Goal: Task Accomplishment & Management: Manage account settings

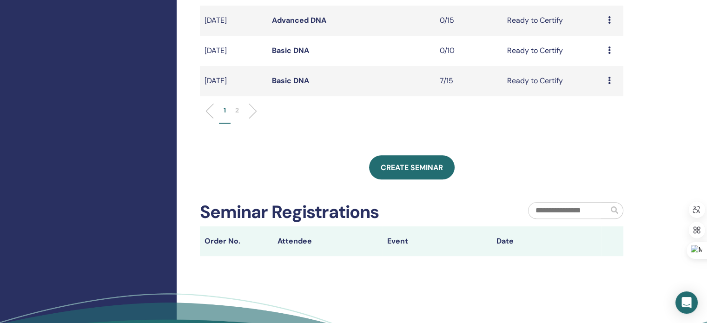
scroll to position [378, 0]
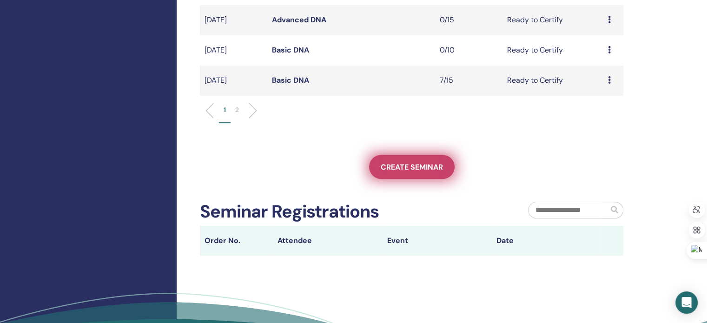
click at [401, 164] on span "Create seminar" at bounding box center [412, 167] width 62 height 10
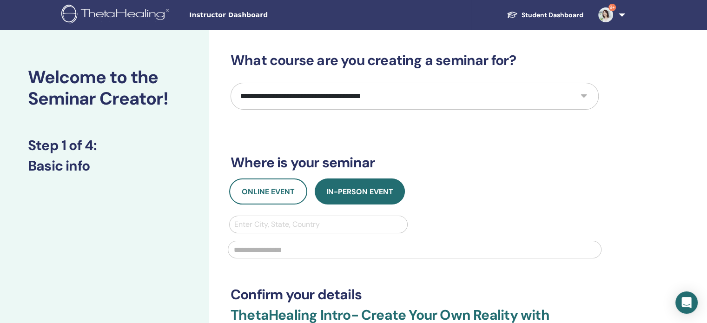
click at [384, 98] on select "**********" at bounding box center [415, 96] width 368 height 27
select select "*"
click at [231, 83] on select "**********" at bounding box center [415, 96] width 368 height 27
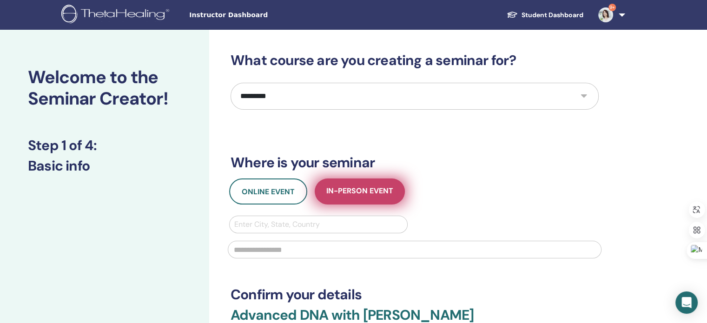
click at [346, 195] on span "In-Person Event" at bounding box center [359, 192] width 67 height 12
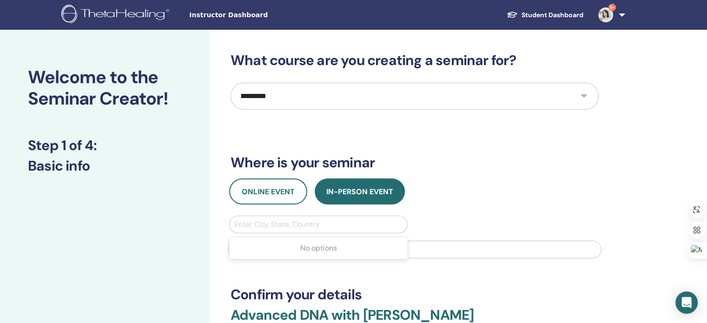
click at [342, 226] on div at bounding box center [318, 224] width 168 height 13
type input "*********"
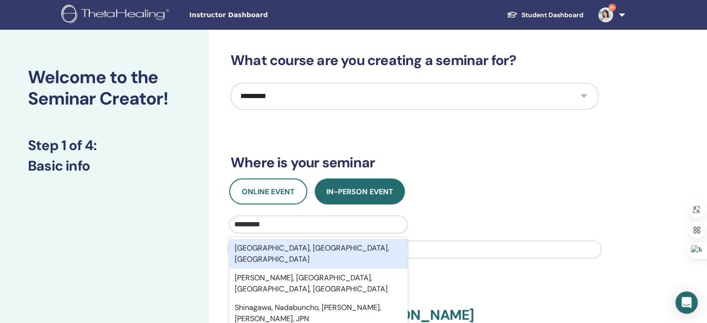
click at [318, 245] on div "Shinagawa, Tokyo, JPN" at bounding box center [318, 254] width 179 height 30
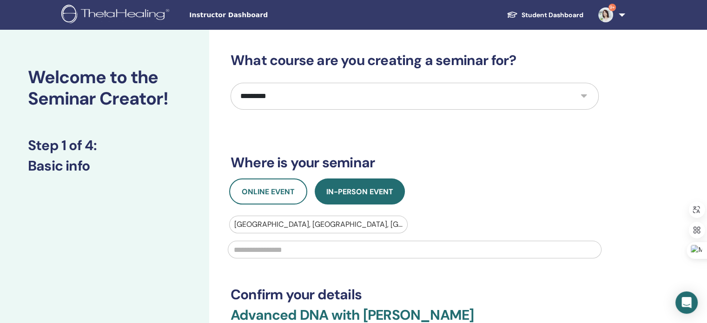
click at [314, 247] on input "text" at bounding box center [415, 250] width 374 height 18
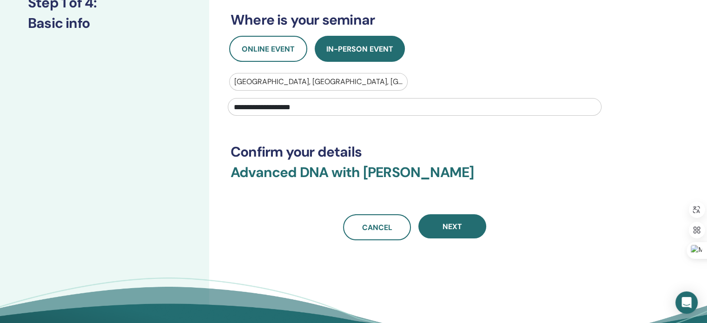
scroll to position [187, 0]
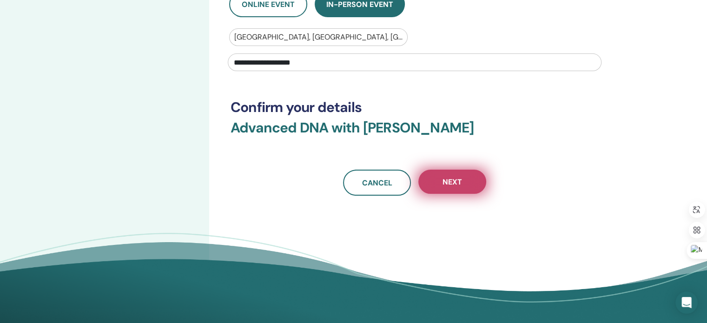
type input "**********"
click at [469, 183] on button "Next" at bounding box center [452, 182] width 68 height 24
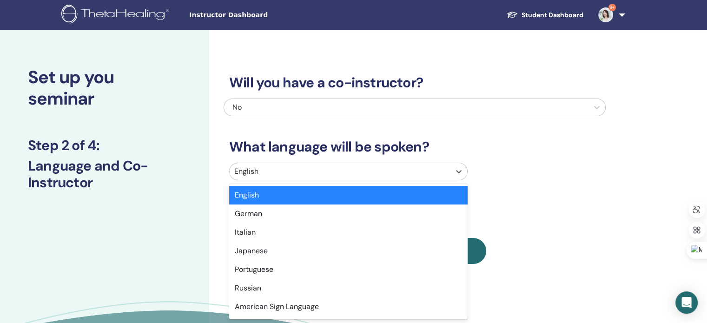
scroll to position [4, 0]
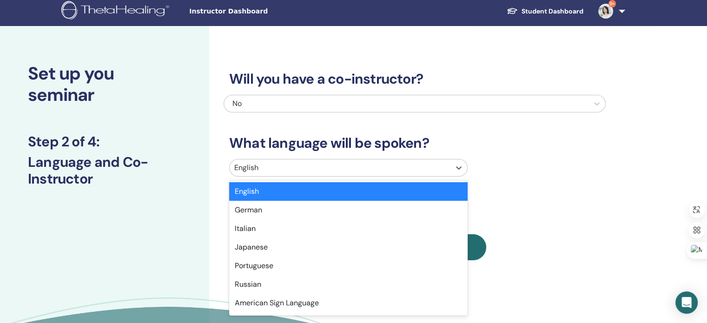
click at [346, 174] on div "English" at bounding box center [340, 167] width 221 height 17
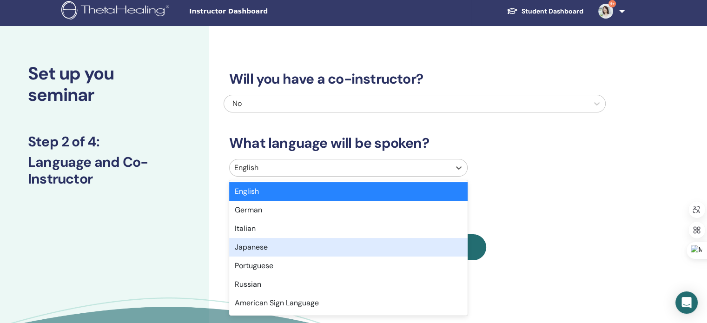
click at [325, 242] on div "Japanese" at bounding box center [348, 247] width 239 height 19
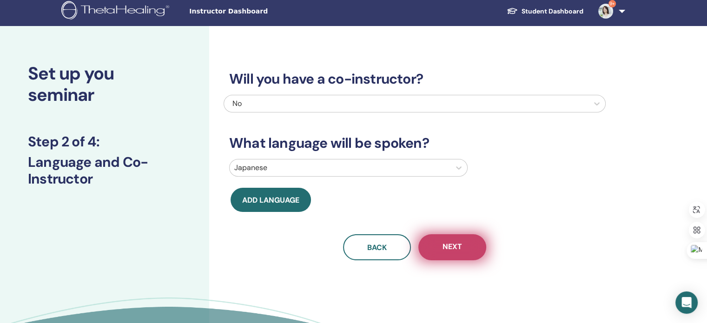
click at [451, 251] on span "Next" at bounding box center [453, 248] width 20 height 12
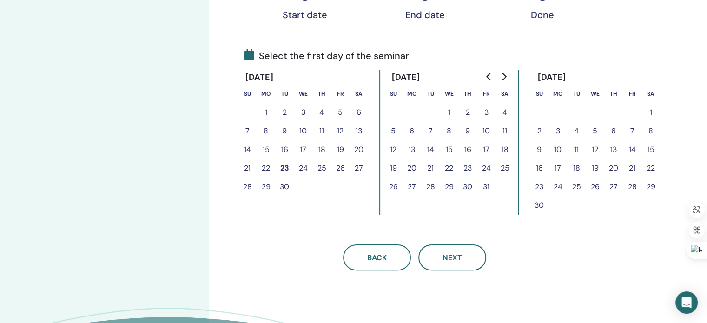
scroll to position [183, 0]
click at [471, 166] on button "23" at bounding box center [467, 168] width 19 height 19
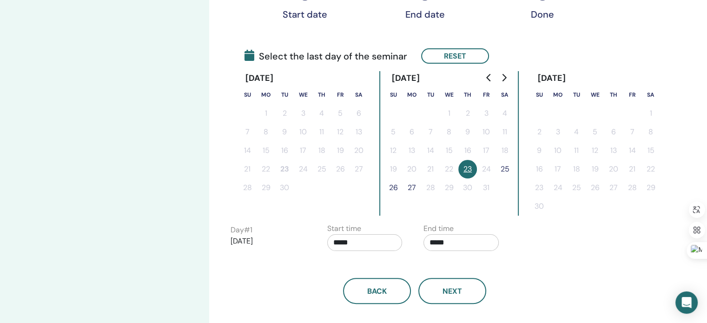
click at [507, 168] on button "25" at bounding box center [505, 169] width 19 height 19
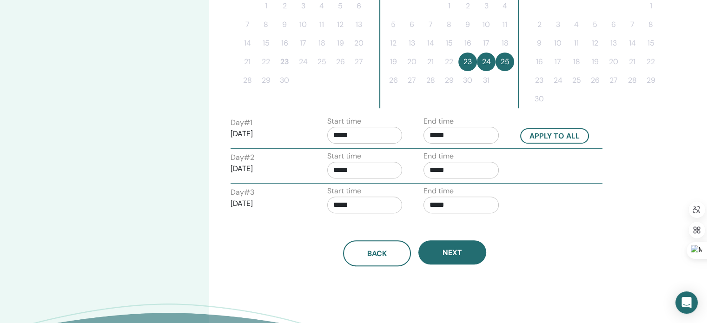
scroll to position [292, 0]
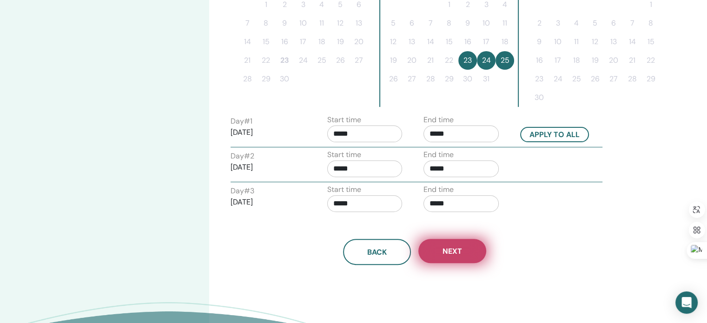
click at [460, 246] on span "Next" at bounding box center [453, 251] width 20 height 10
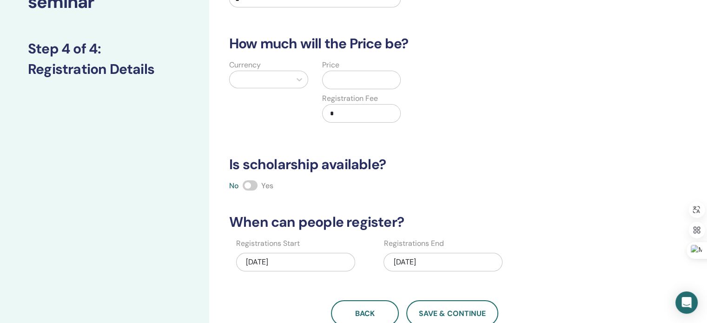
scroll to position [95, 0]
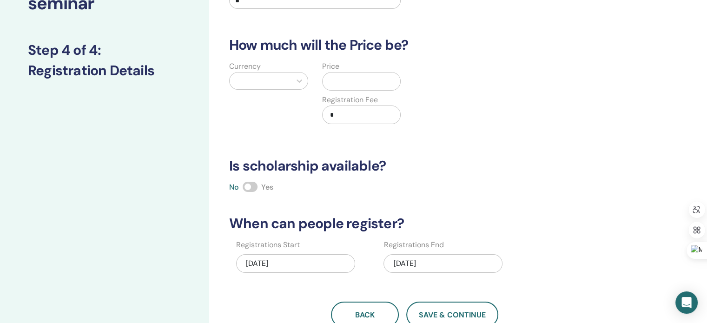
click at [279, 78] on div at bounding box center [260, 80] width 52 height 13
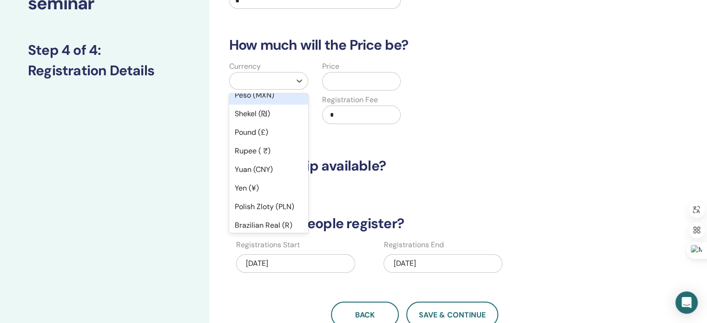
scroll to position [69, 0]
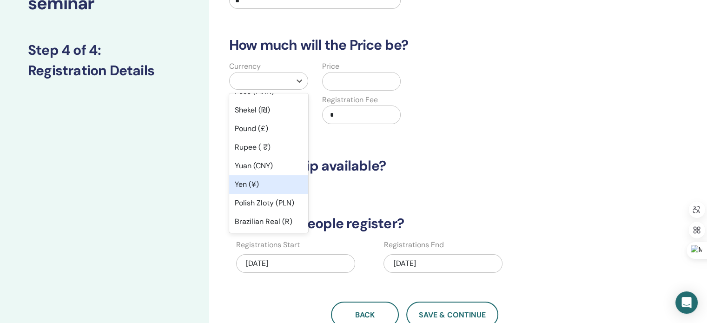
click at [271, 180] on div "Yen (¥)" at bounding box center [268, 184] width 79 height 19
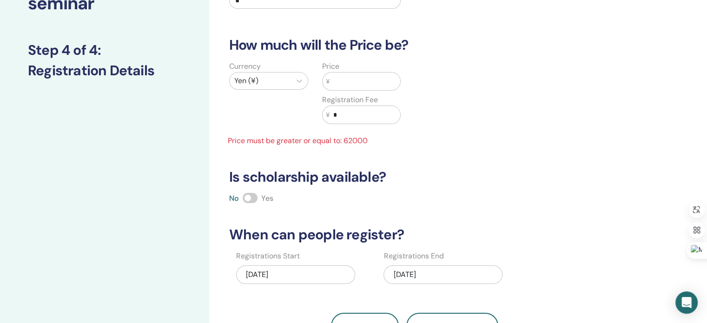
click at [345, 80] on input "text" at bounding box center [365, 82] width 71 height 18
click at [345, 80] on input "**" at bounding box center [365, 82] width 71 height 18
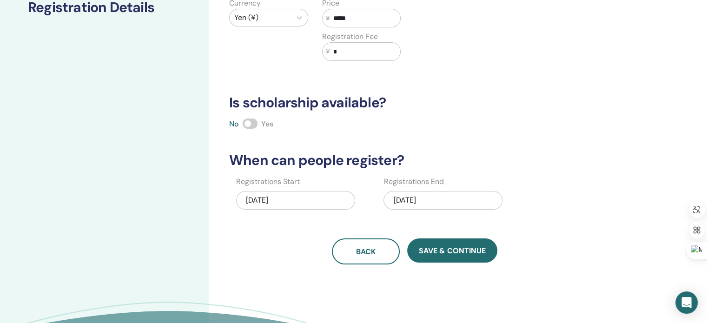
scroll to position [166, 0]
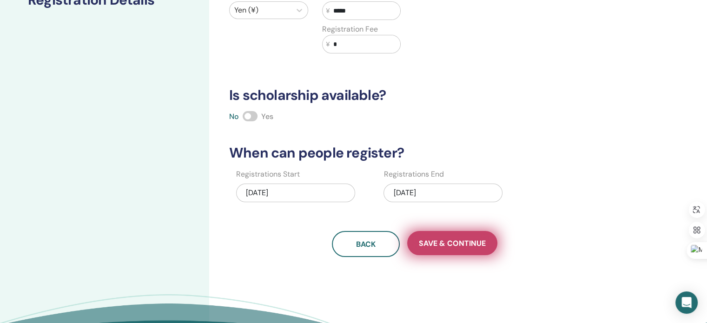
type input "*****"
click at [471, 242] on span "Save & Continue" at bounding box center [452, 244] width 67 height 10
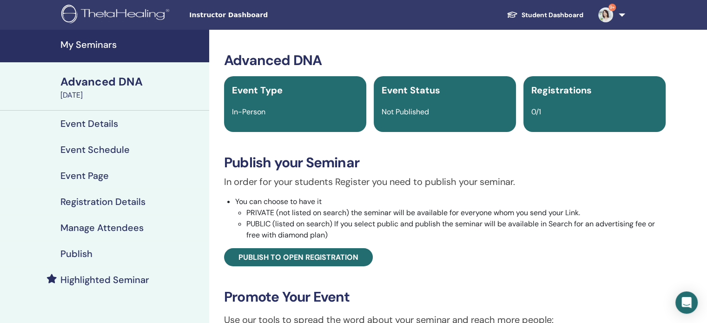
scroll to position [73, 0]
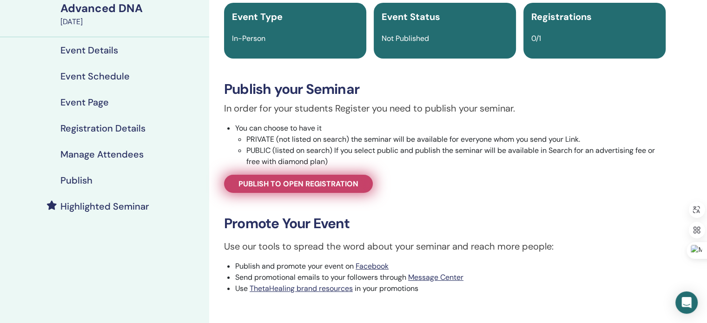
click at [348, 186] on span "Publish to open registration" at bounding box center [299, 184] width 120 height 10
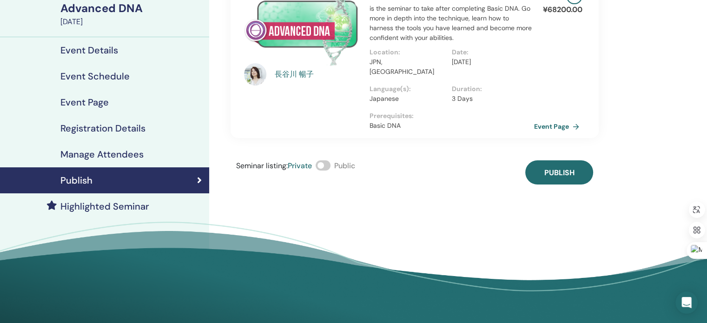
click at [329, 160] on span at bounding box center [323, 165] width 15 height 10
click at [323, 160] on span at bounding box center [323, 165] width 15 height 10
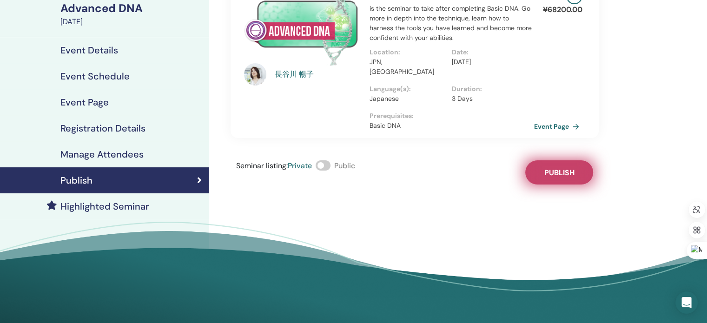
click at [542, 164] on button "Publish" at bounding box center [559, 172] width 68 height 24
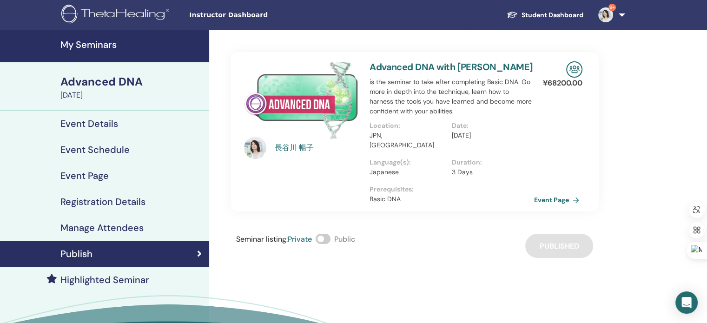
click at [102, 124] on h4 "Event Details" at bounding box center [89, 123] width 58 height 11
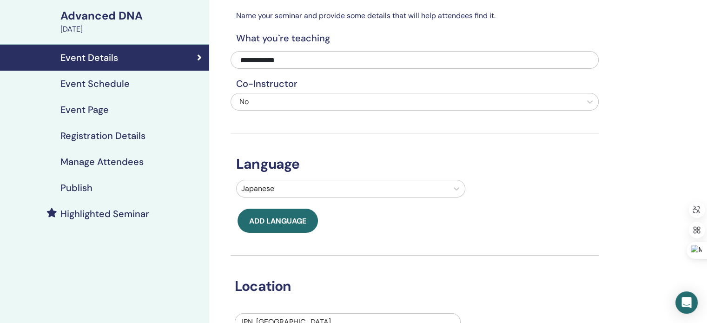
scroll to position [65, 0]
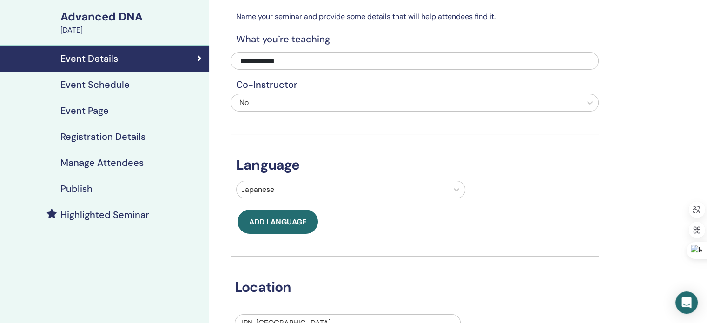
click at [85, 113] on h4 "Event Page" at bounding box center [84, 110] width 48 height 11
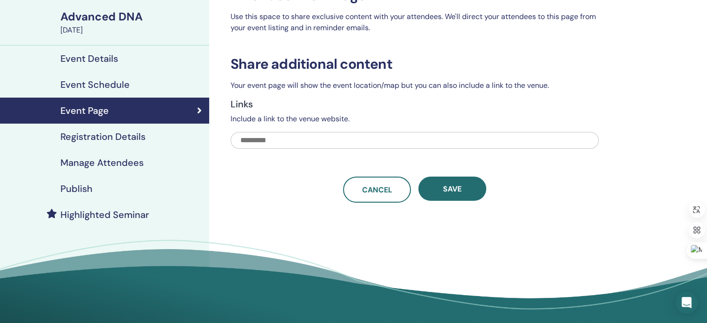
click at [662, 132] on div "Attendee Event Page Use this space to share exclusive content with your attende…" at bounding box center [444, 149] width 471 height 368
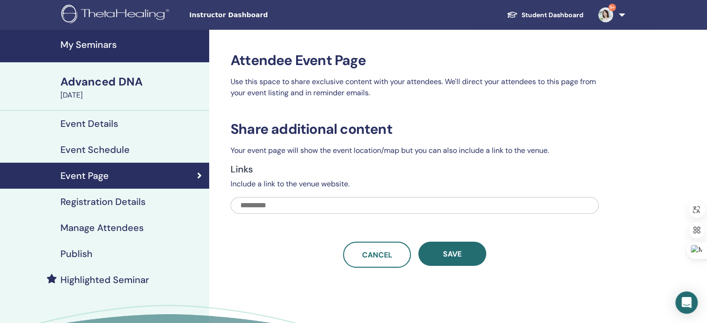
click at [117, 123] on h4 "Event Details" at bounding box center [89, 123] width 58 height 11
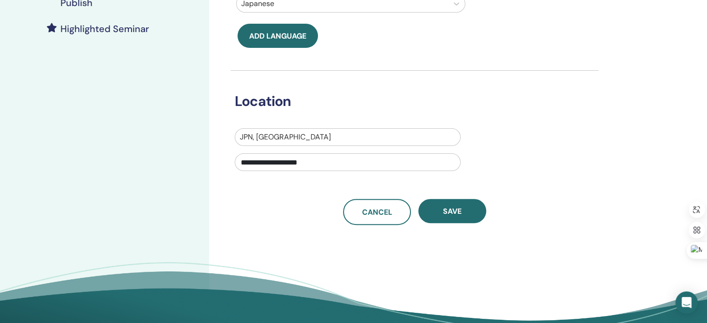
scroll to position [295, 0]
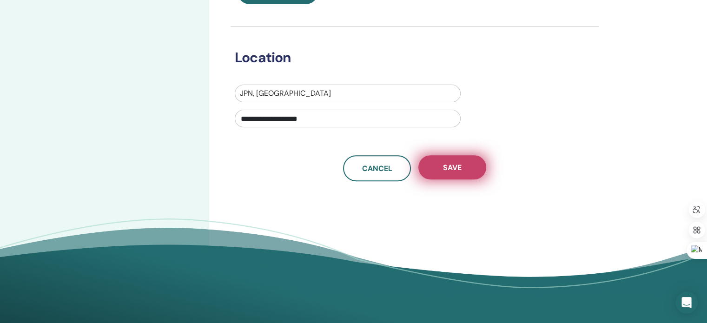
click at [456, 166] on span "Save" at bounding box center [452, 168] width 19 height 10
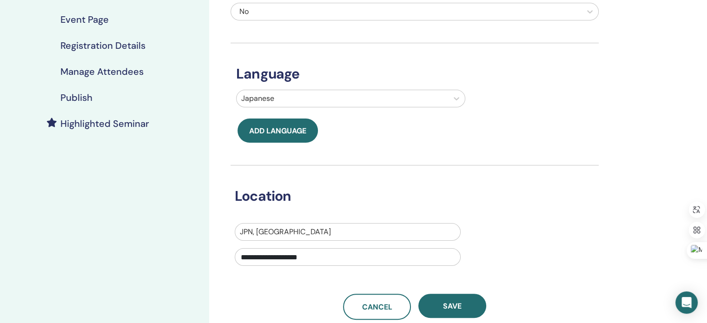
scroll to position [210, 0]
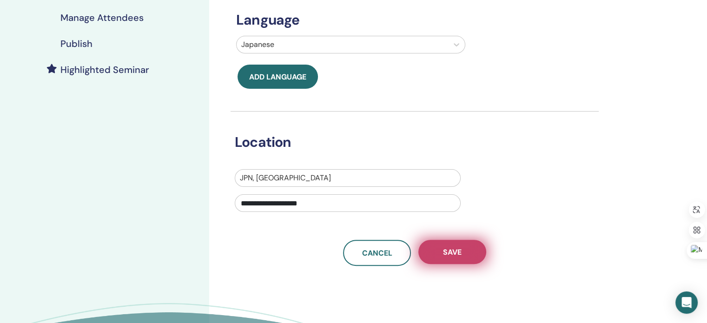
click at [439, 249] on button "Save" at bounding box center [452, 252] width 68 height 24
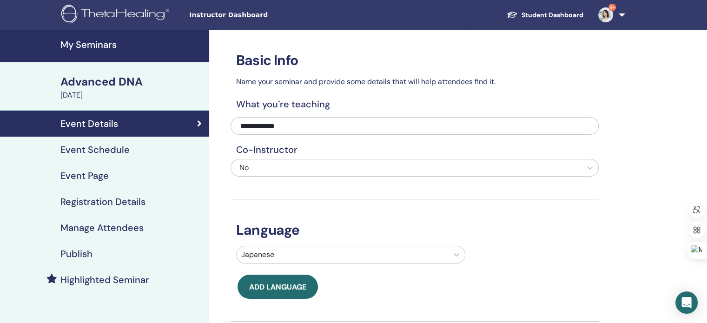
click at [656, 193] on div "**********" at bounding box center [444, 318] width 471 height 577
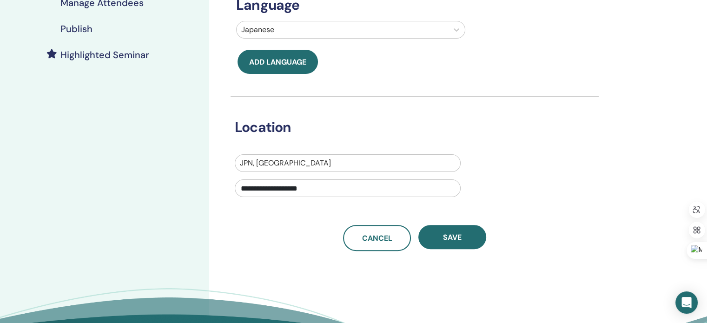
scroll to position [226, 0]
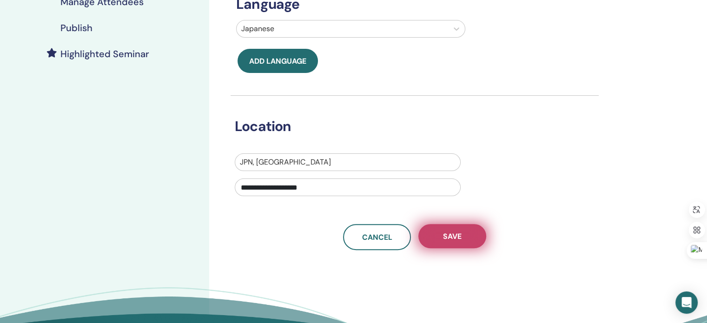
click at [445, 239] on span "Save" at bounding box center [452, 237] width 19 height 10
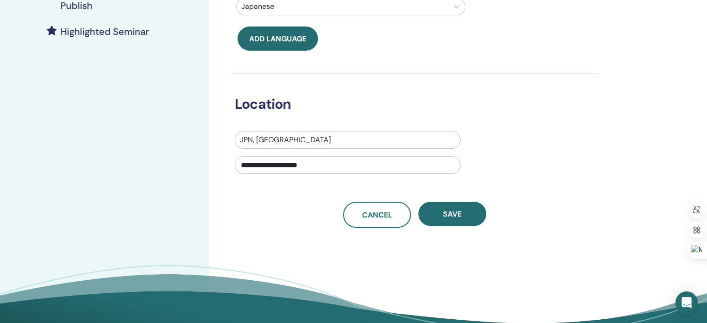
scroll to position [249, 0]
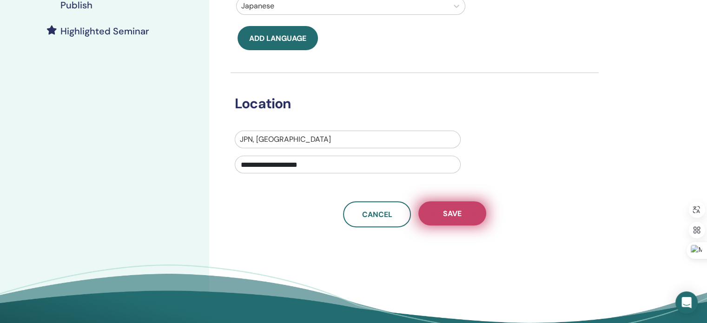
click at [452, 207] on button "Save" at bounding box center [452, 213] width 68 height 24
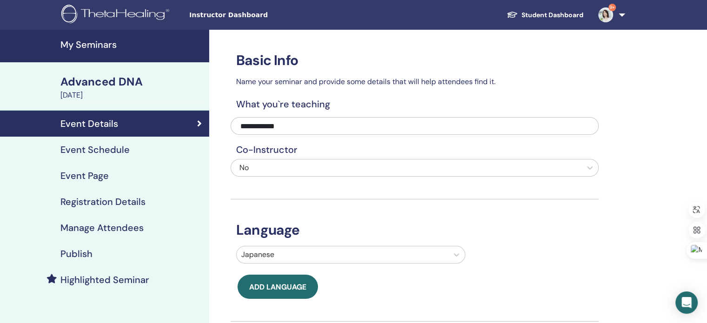
click at [97, 175] on h4 "Event Page" at bounding box center [84, 175] width 48 height 11
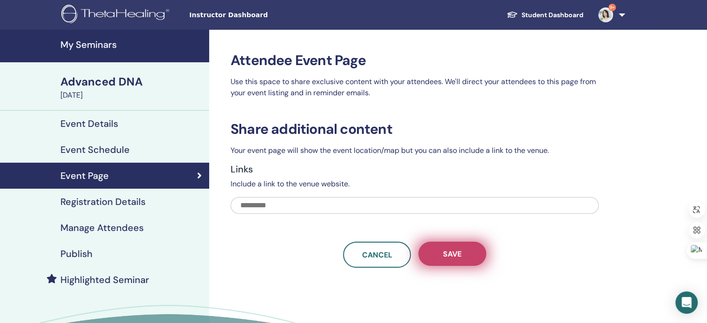
click at [444, 251] on span "Save" at bounding box center [452, 254] width 19 height 10
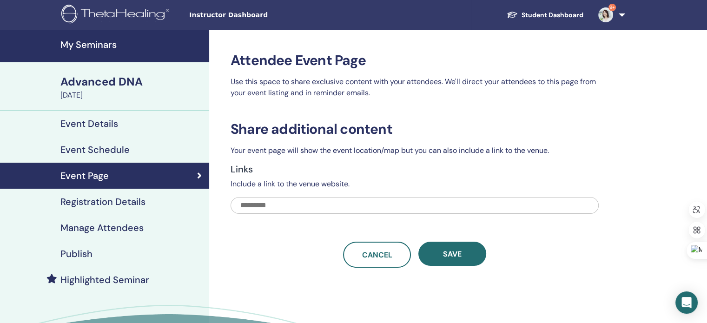
click at [324, 200] on input "text" at bounding box center [415, 205] width 368 height 17
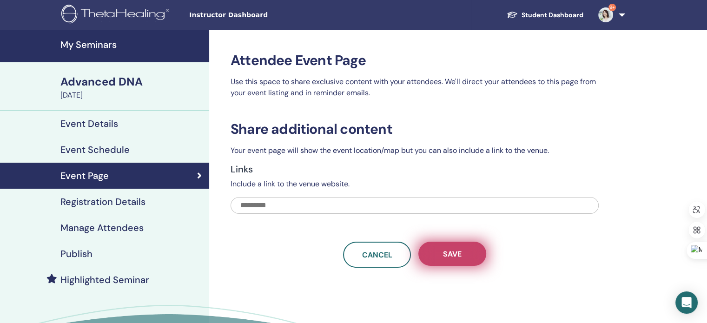
click at [447, 252] on span "Save" at bounding box center [452, 254] width 19 height 10
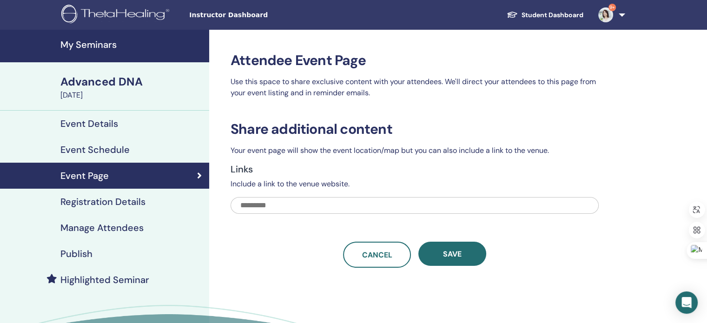
click at [86, 249] on h4 "Publish" at bounding box center [76, 253] width 32 height 11
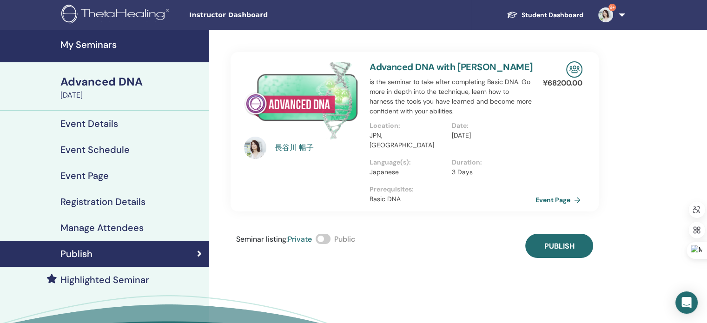
click at [560, 193] on link "Event Page" at bounding box center [560, 200] width 49 height 14
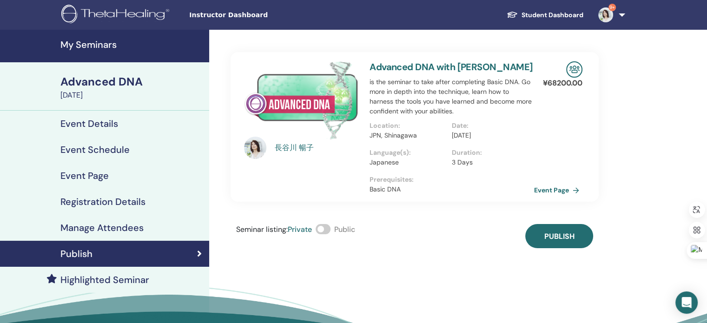
click at [327, 228] on span at bounding box center [323, 229] width 15 height 10
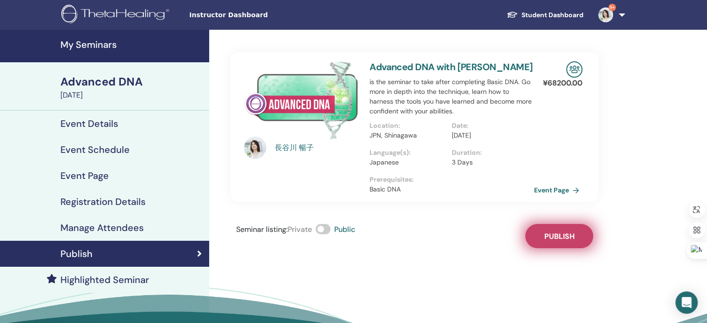
click at [565, 236] on span "Publish" at bounding box center [559, 237] width 30 height 10
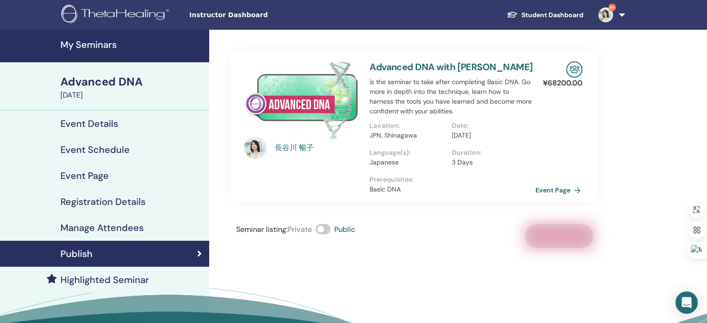
click at [563, 189] on link "Event Page" at bounding box center [560, 190] width 49 height 14
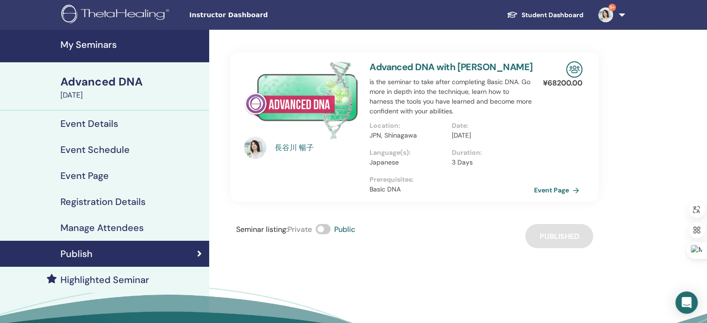
click at [95, 124] on h4 "Event Details" at bounding box center [89, 123] width 58 height 11
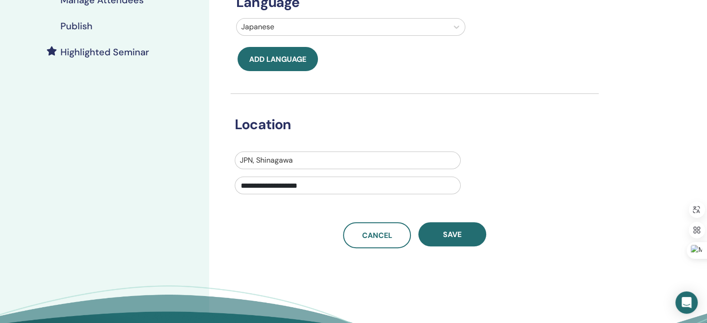
scroll to position [229, 0]
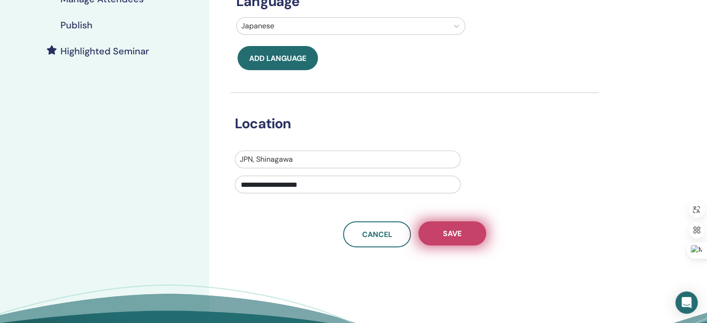
click at [448, 225] on button "Save" at bounding box center [452, 233] width 68 height 24
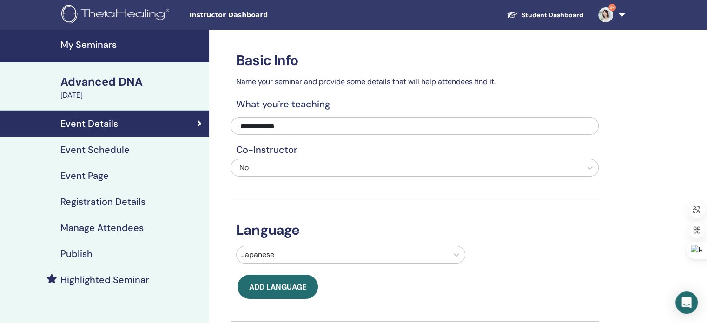
click at [101, 202] on h4 "Registration Details" at bounding box center [102, 201] width 85 height 11
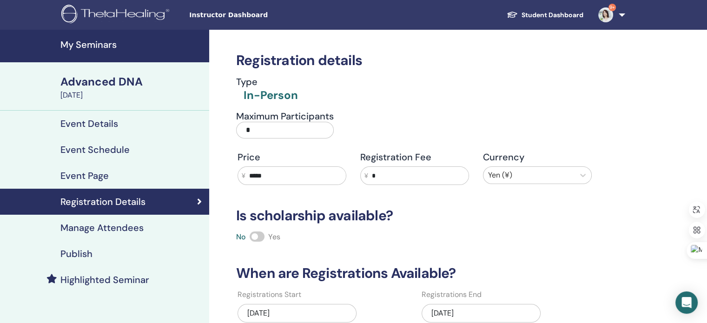
click at [294, 127] on input "*" at bounding box center [285, 130] width 98 height 17
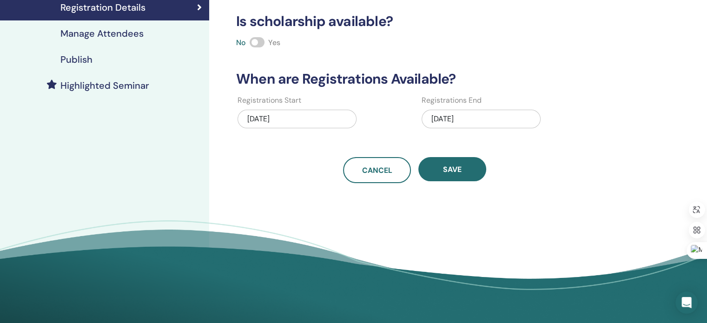
scroll to position [193, 0]
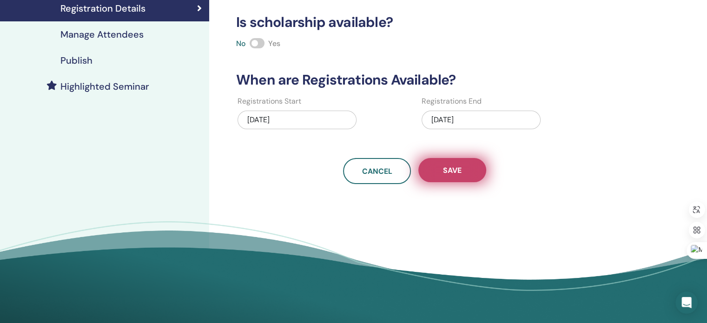
type input "**"
click at [458, 171] on span "Save" at bounding box center [452, 171] width 19 height 10
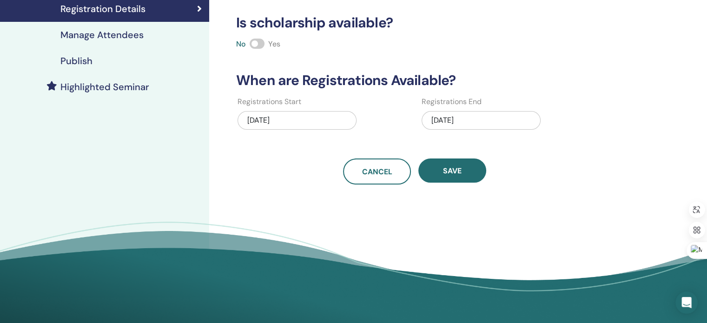
scroll to position [210, 0]
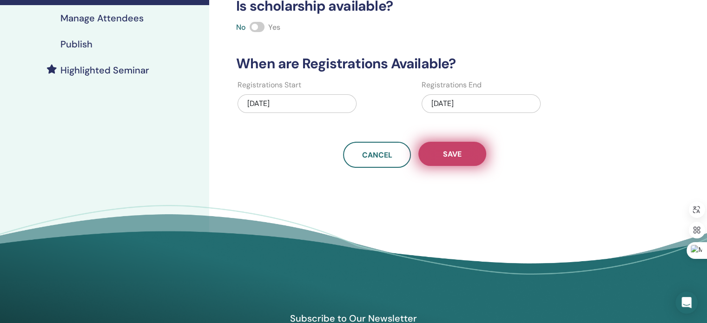
click at [451, 153] on span "Save" at bounding box center [452, 154] width 19 height 10
click at [456, 161] on button "Save" at bounding box center [452, 154] width 68 height 24
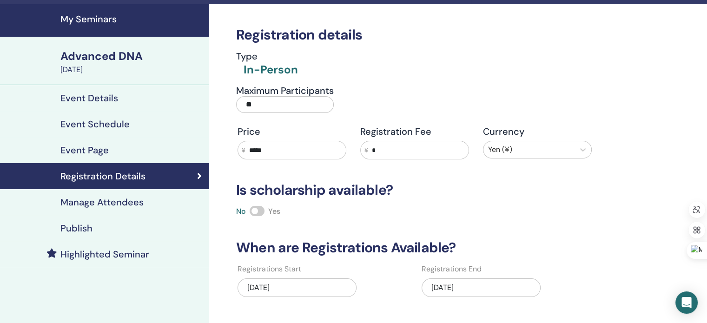
scroll to position [0, 0]
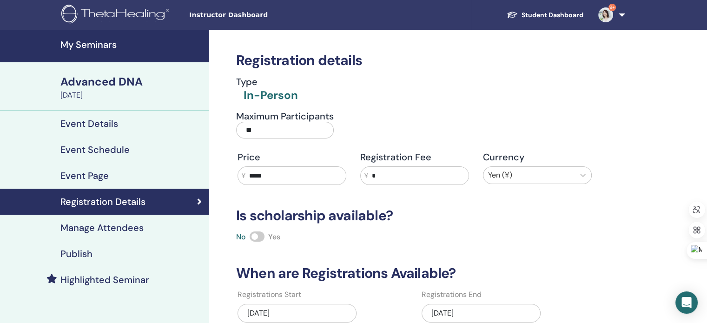
click at [106, 122] on h4 "Event Details" at bounding box center [89, 123] width 58 height 11
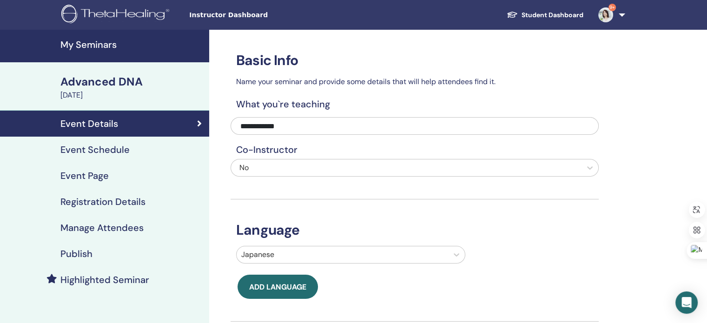
click at [81, 97] on div "[DATE]" at bounding box center [131, 95] width 143 height 11
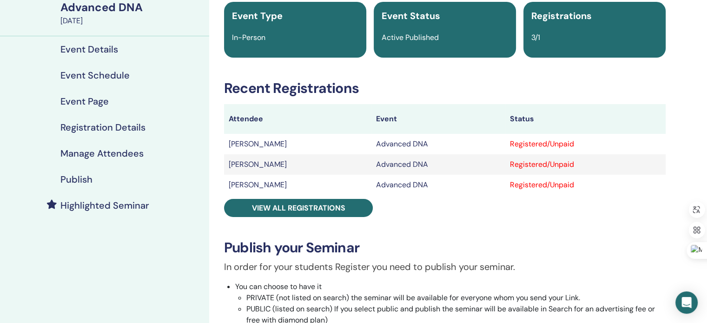
scroll to position [79, 0]
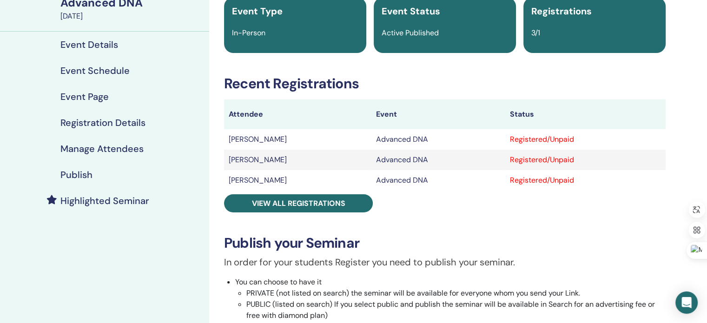
click at [650, 70] on div "Advanced DNA Event Type In-Person Event Status Active Published Registrations 3…" at bounding box center [445, 255] width 460 height 565
